Goal: Information Seeking & Learning: Learn about a topic

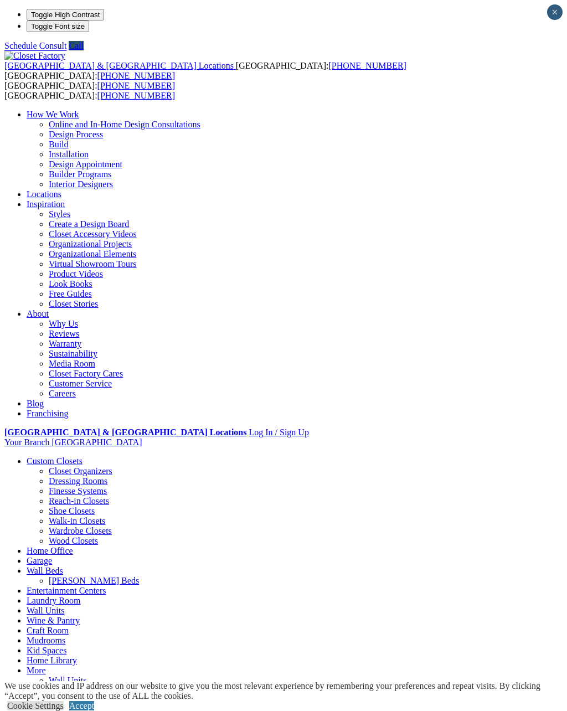
click at [73, 546] on link "Home Office" at bounding box center [50, 550] width 47 height 9
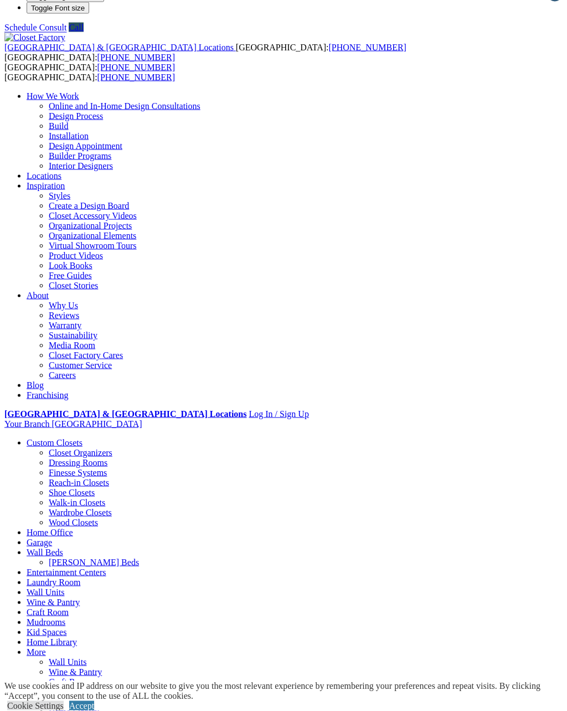
scroll to position [13, 0]
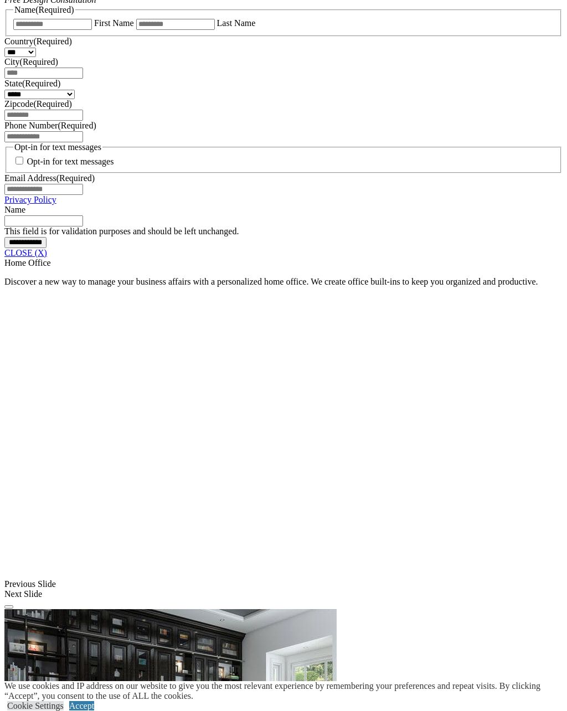
scroll to position [772, 0]
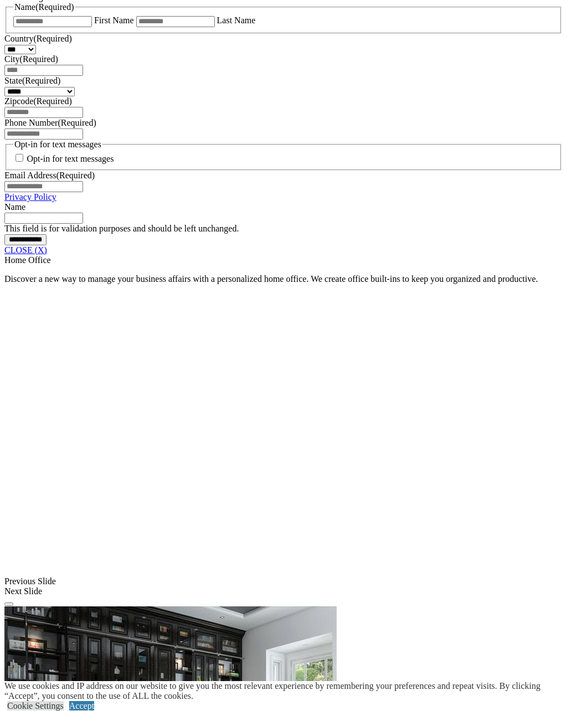
click at [47, 255] on link "CLOSE (X)" at bounding box center [25, 249] width 43 height 9
